Goal: Information Seeking & Learning: Check status

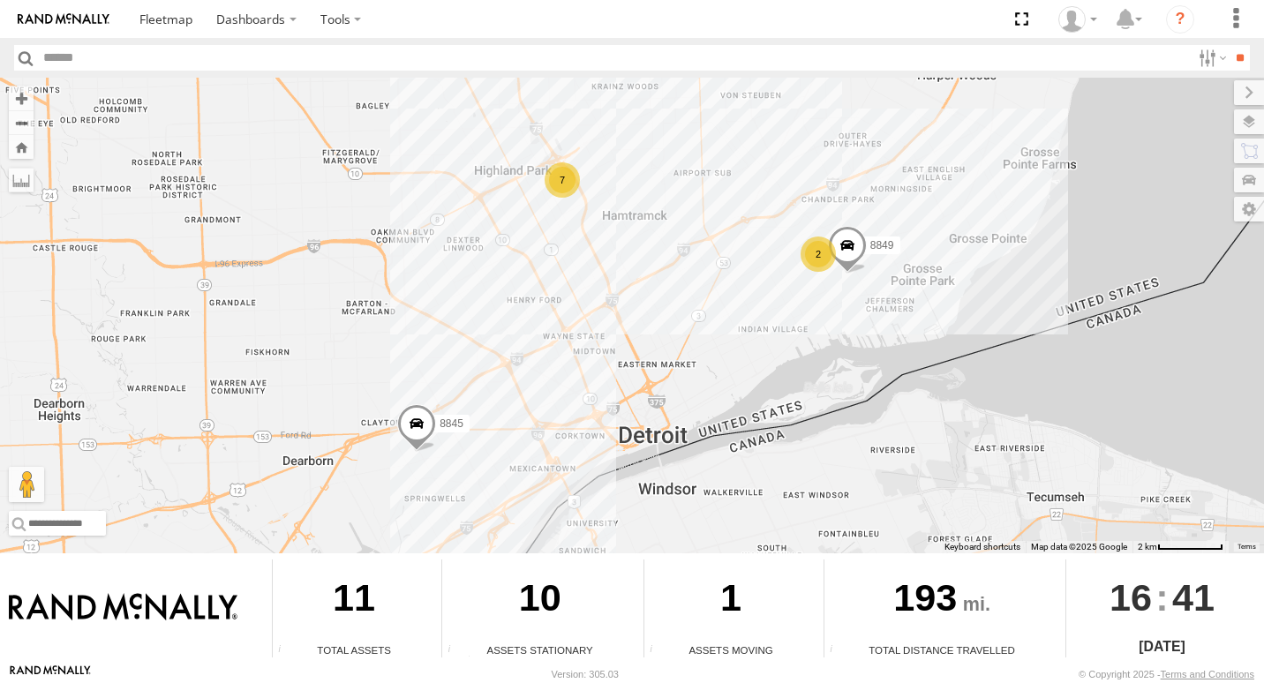
click at [825, 263] on div "2" at bounding box center [818, 254] width 35 height 35
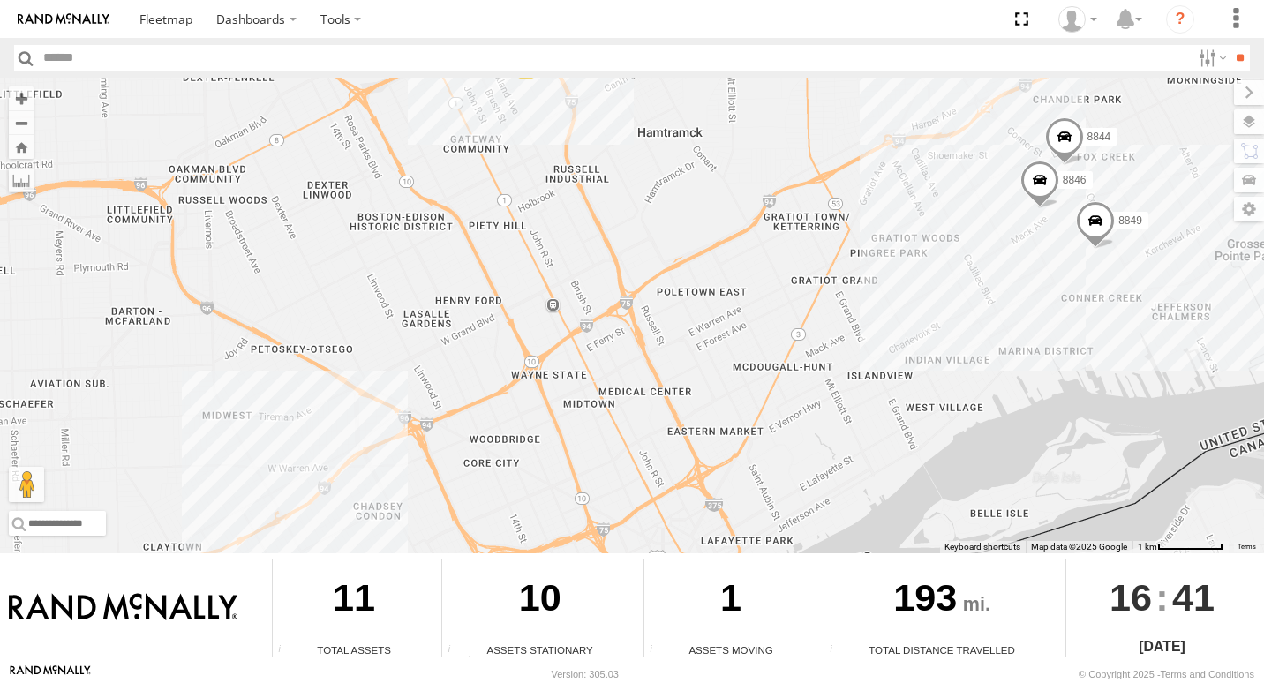
click at [1072, 150] on span at bounding box center [1065, 141] width 39 height 48
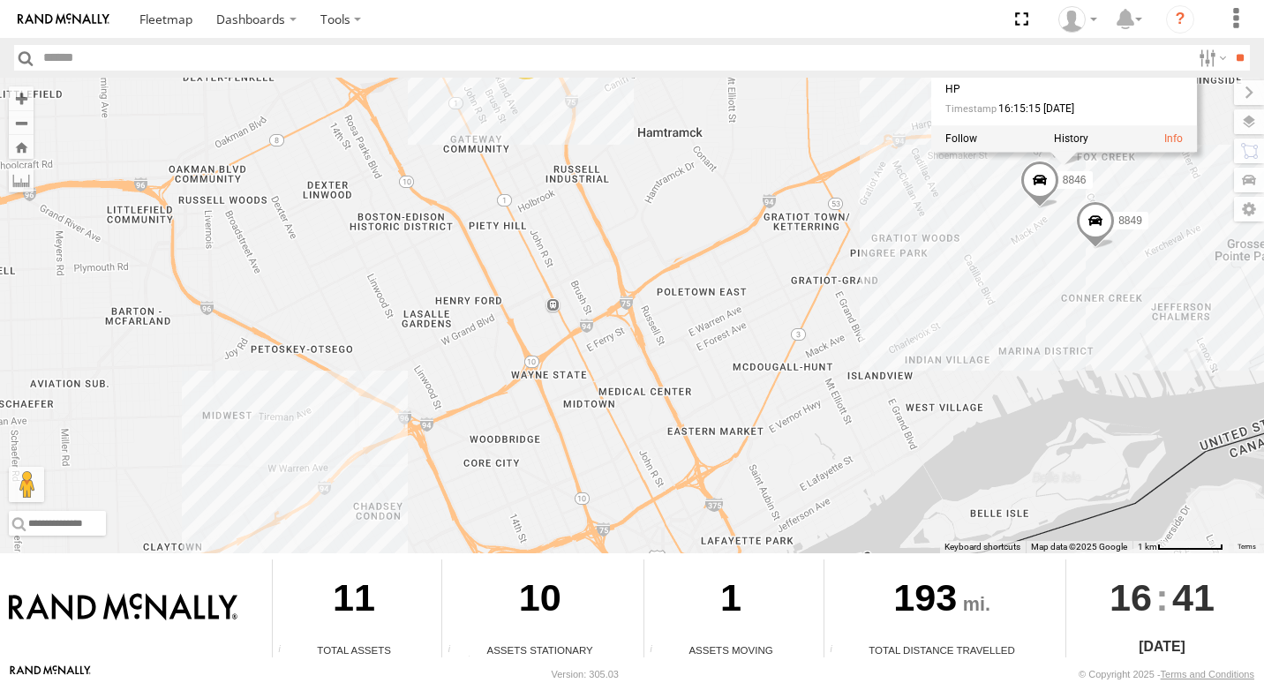
click at [968, 151] on div at bounding box center [1065, 138] width 267 height 26
click at [970, 144] on label at bounding box center [962, 138] width 32 height 12
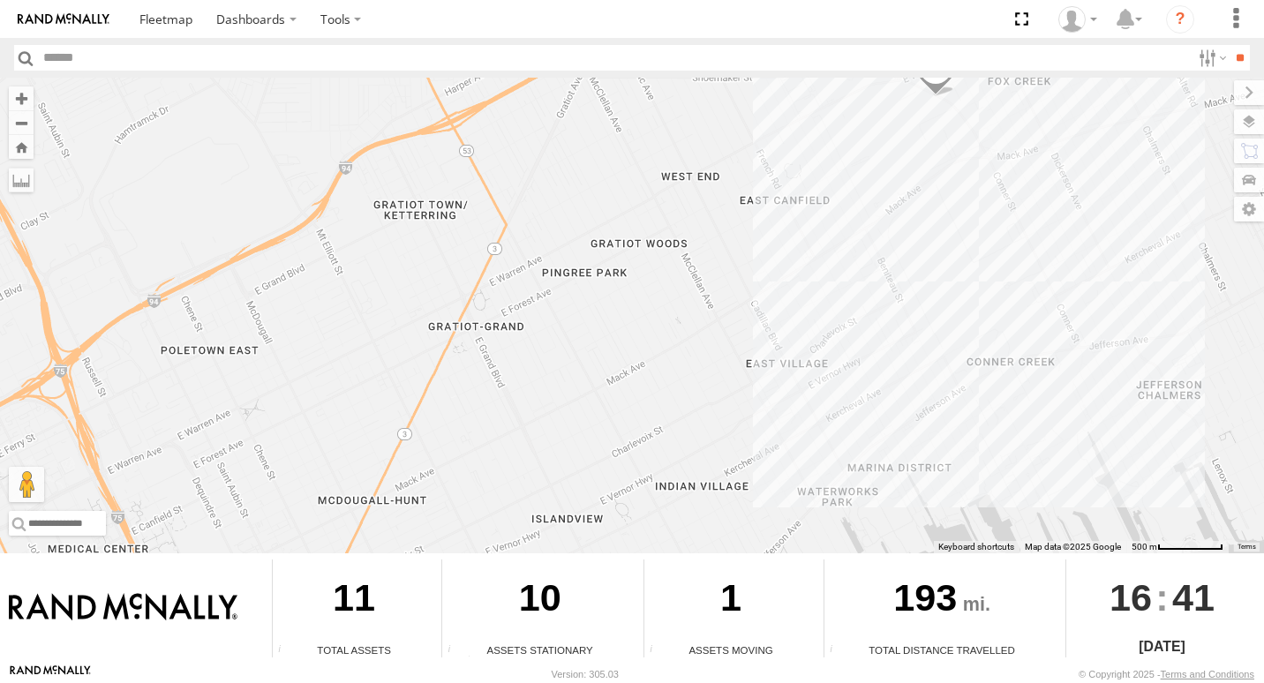
drag, startPoint x: 0, startPoint y: 268, endPoint x: 813, endPoint y: 162, distance: 820.0
click at [813, 162] on div "8844" at bounding box center [632, 316] width 1264 height 476
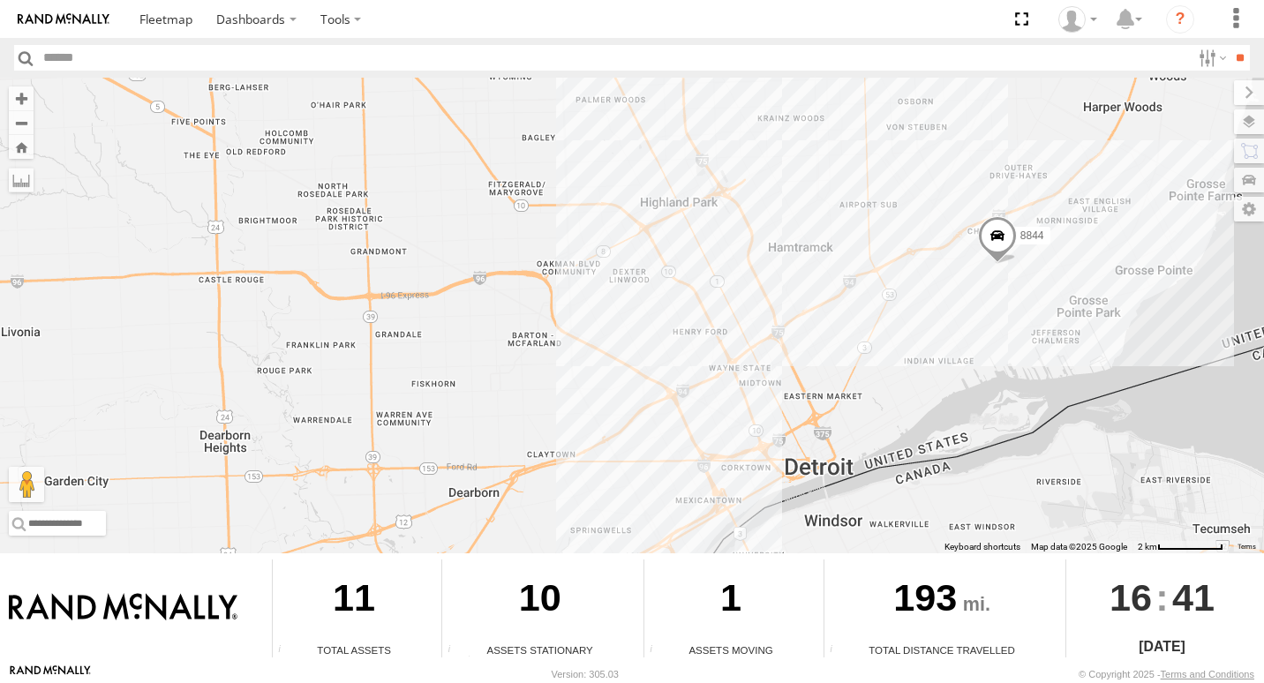
drag, startPoint x: 685, startPoint y: 162, endPoint x: 707, endPoint y: 289, distance: 128.2
click at [707, 289] on div "8844" at bounding box center [632, 316] width 1264 height 476
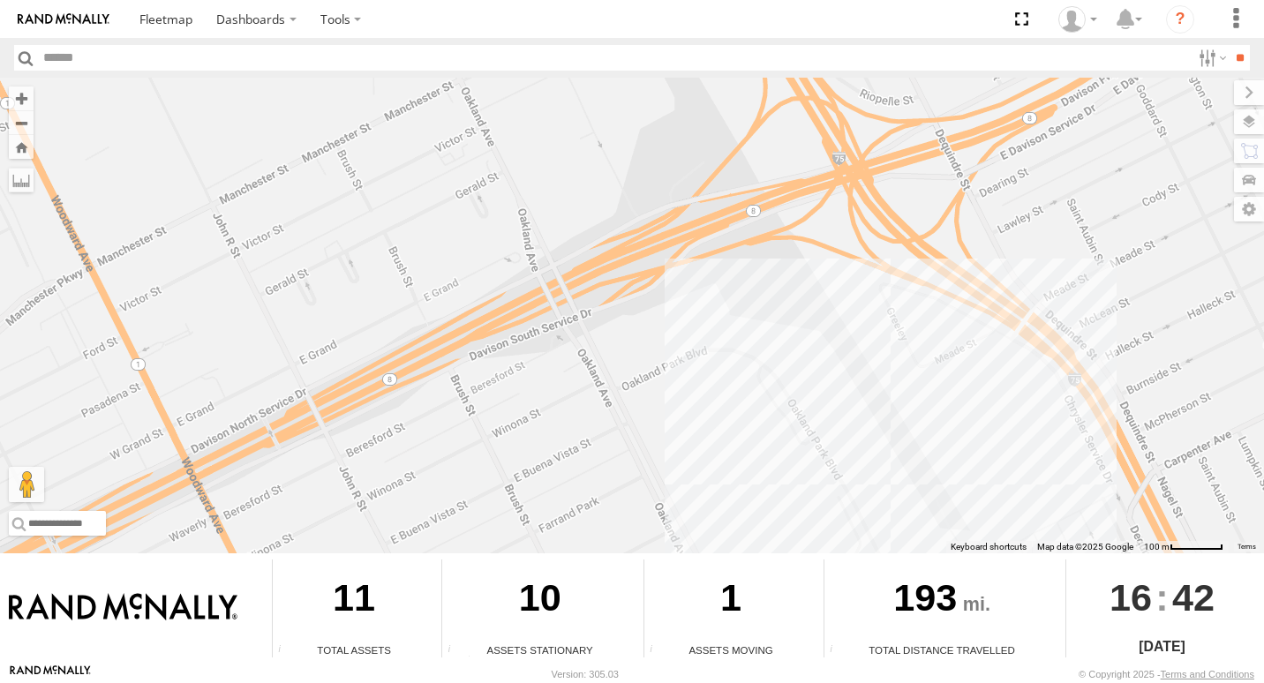
drag, startPoint x: 699, startPoint y: 343, endPoint x: 827, endPoint y: 332, distance: 127.6
click at [827, 332] on div "8844" at bounding box center [632, 316] width 1264 height 476
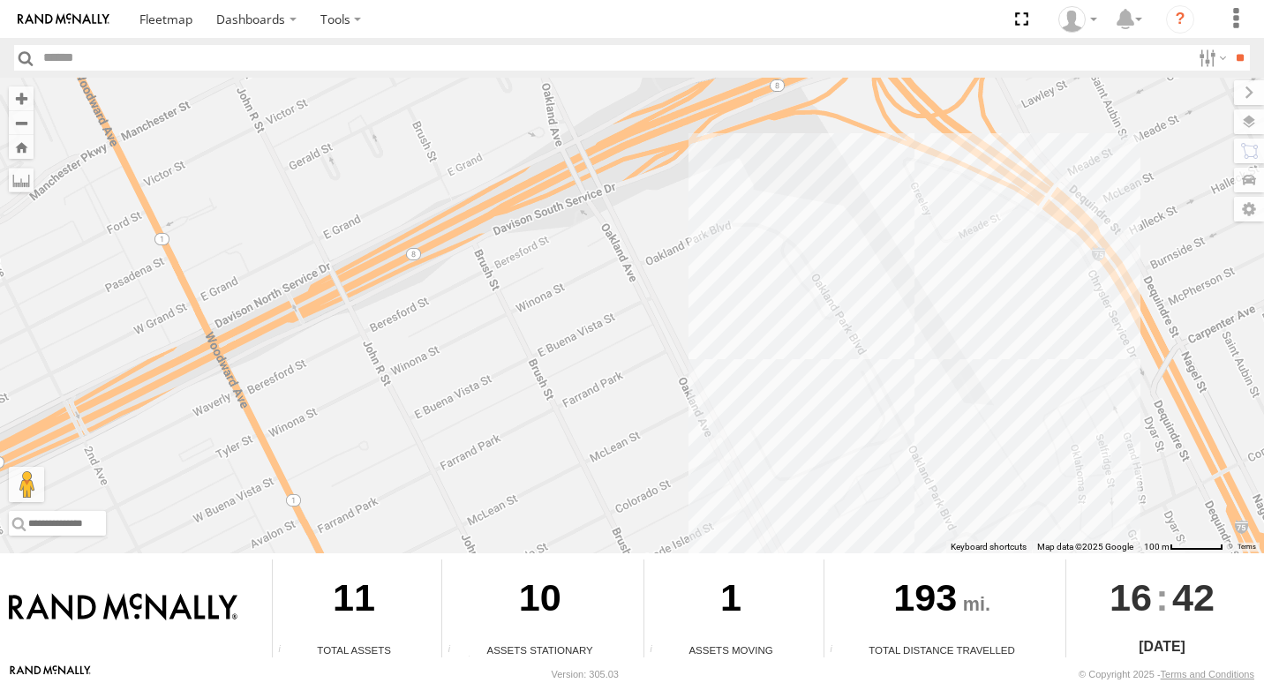
drag, startPoint x: 839, startPoint y: 542, endPoint x: 862, endPoint y: 425, distance: 119.7
click at [862, 425] on div "8844" at bounding box center [632, 316] width 1264 height 476
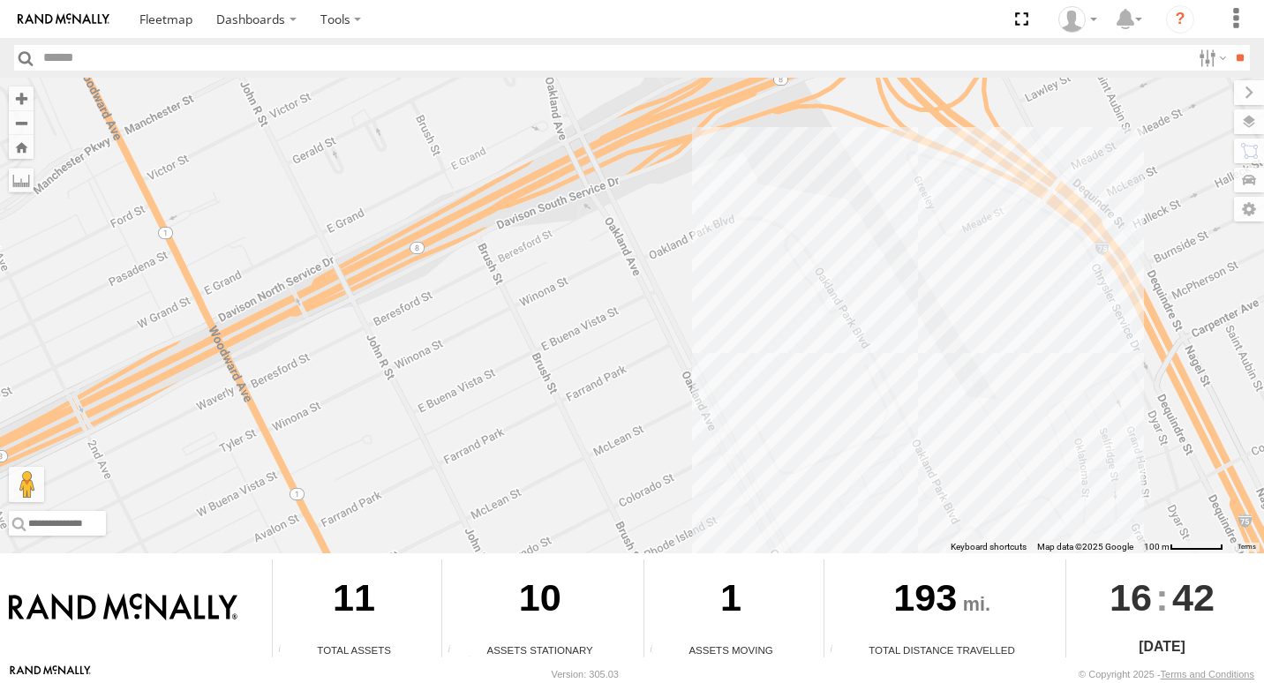
click at [862, 425] on div "8844" at bounding box center [632, 316] width 1264 height 476
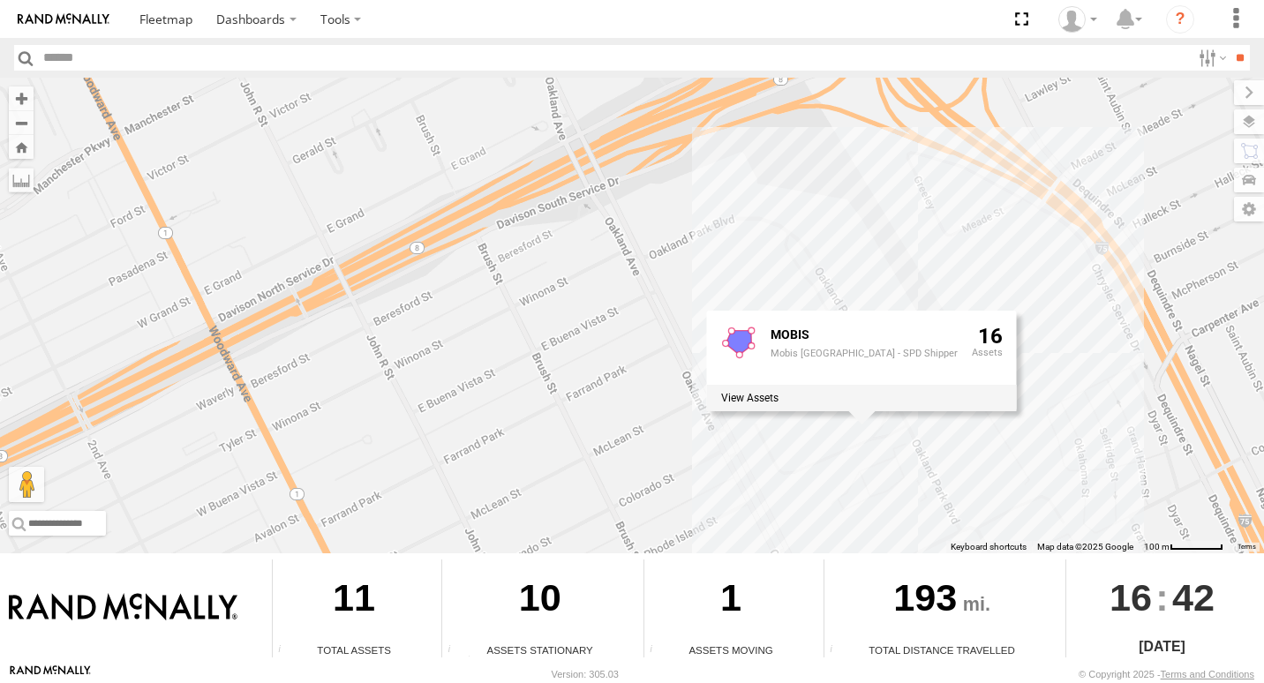
click at [1012, 434] on div "8844 MOBIS Mobis North America - SPD Shipper 16" at bounding box center [632, 316] width 1264 height 476
